Goal: Task Accomplishment & Management: Manage account settings

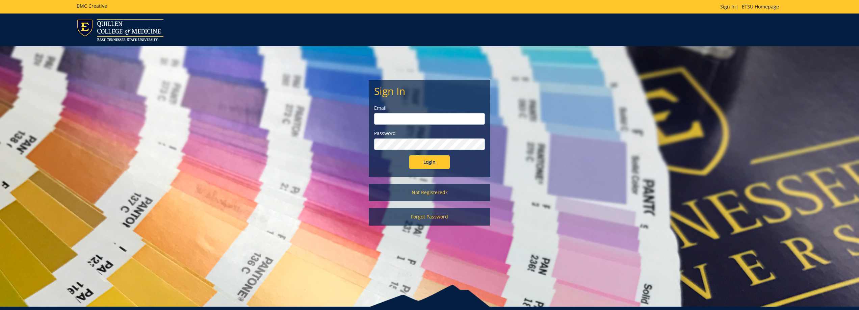
click at [390, 119] on input "email" at bounding box center [429, 118] width 111 height 11
type input "[EMAIL_ADDRESS][DOMAIN_NAME]"
click at [437, 163] on input "Login" at bounding box center [429, 161] width 40 height 13
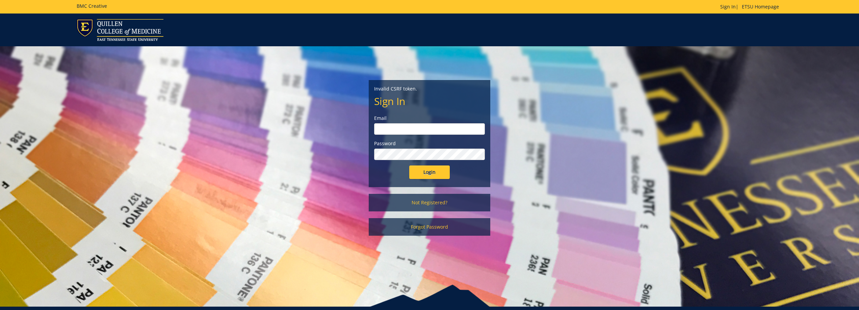
click at [401, 131] on input "email" at bounding box center [429, 128] width 111 height 11
type input "[EMAIL_ADDRESS][DOMAIN_NAME]"
click at [424, 173] on input "Login" at bounding box center [429, 171] width 40 height 13
